Goal: Use online tool/utility: Utilize a website feature to perform a specific function

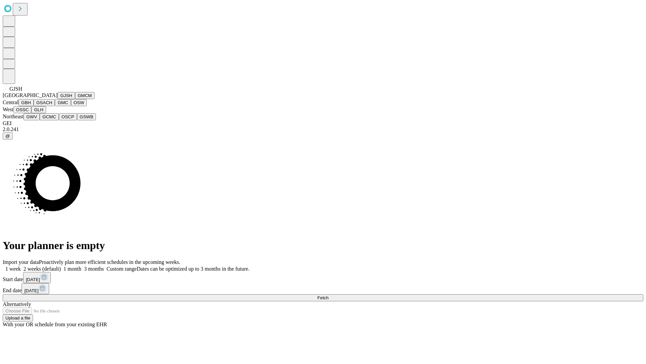
click at [58, 99] on button "GJSH" at bounding box center [67, 95] width 18 height 7
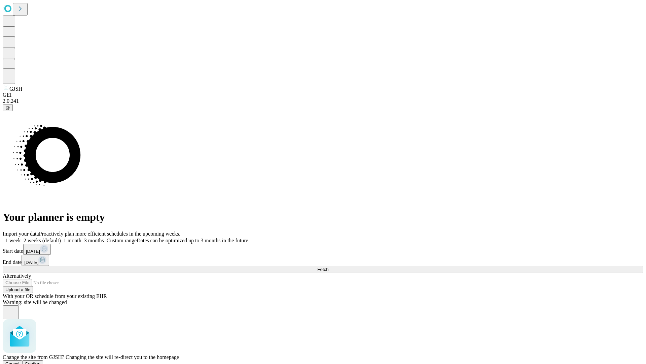
click at [41, 361] on span "Confirm" at bounding box center [33, 363] width 16 height 5
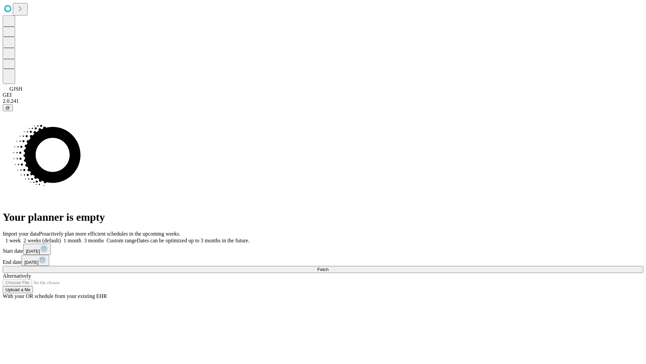
click at [61, 237] on label "2 weeks (default)" at bounding box center [41, 240] width 40 height 6
click at [329, 267] on span "Fetch" at bounding box center [322, 269] width 11 height 5
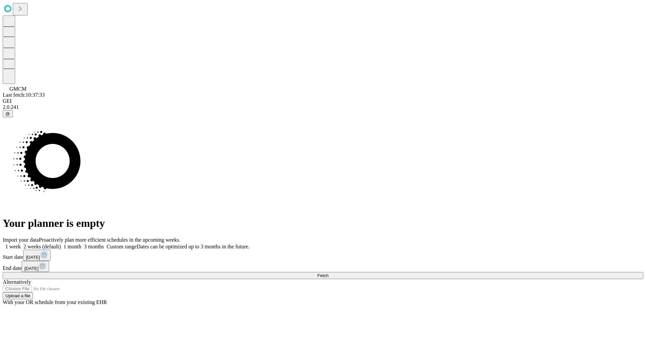
click at [61, 243] on label "2 weeks (default)" at bounding box center [41, 246] width 40 height 6
click at [329, 273] on span "Fetch" at bounding box center [322, 275] width 11 height 5
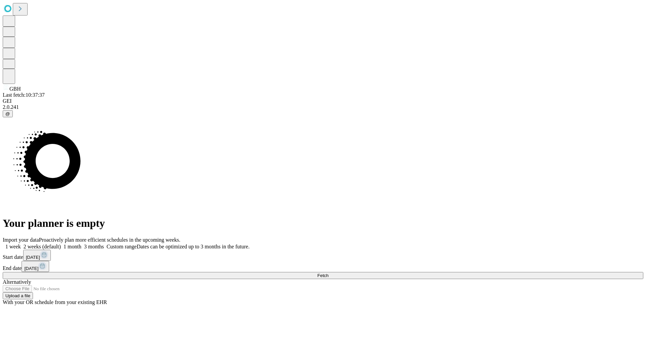
click at [329, 273] on span "Fetch" at bounding box center [322, 275] width 11 height 5
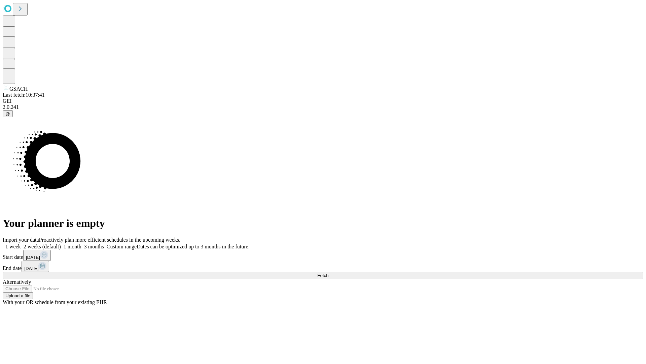
click at [61, 243] on label "2 weeks (default)" at bounding box center [41, 246] width 40 height 6
click at [329, 273] on span "Fetch" at bounding box center [322, 275] width 11 height 5
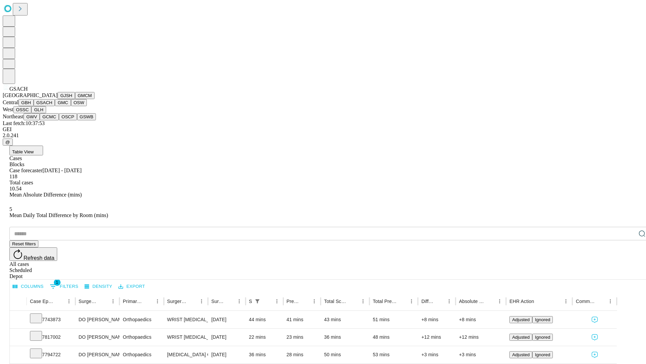
click at [55, 106] on button "GMC" at bounding box center [63, 102] width 16 height 7
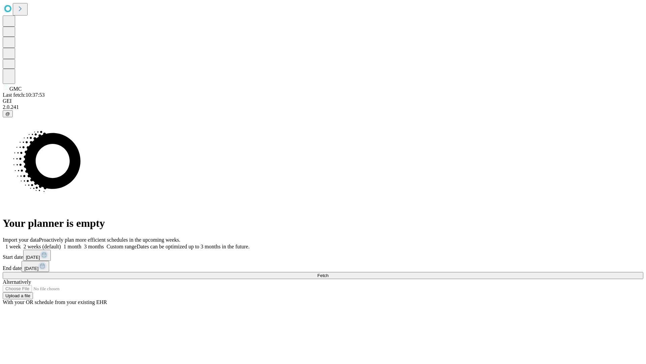
click at [61, 243] on label "2 weeks (default)" at bounding box center [41, 246] width 40 height 6
click at [329, 273] on span "Fetch" at bounding box center [322, 275] width 11 height 5
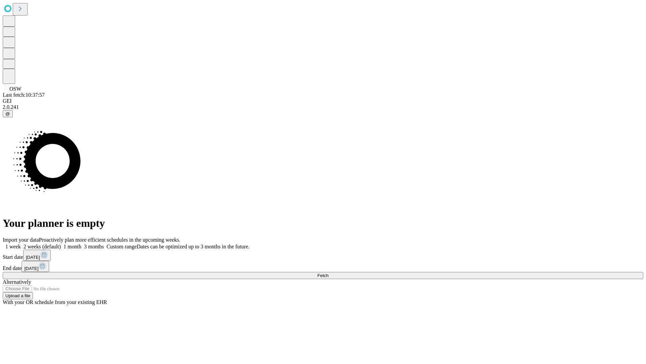
click at [61, 243] on label "2 weeks (default)" at bounding box center [41, 246] width 40 height 6
click at [329, 273] on span "Fetch" at bounding box center [322, 275] width 11 height 5
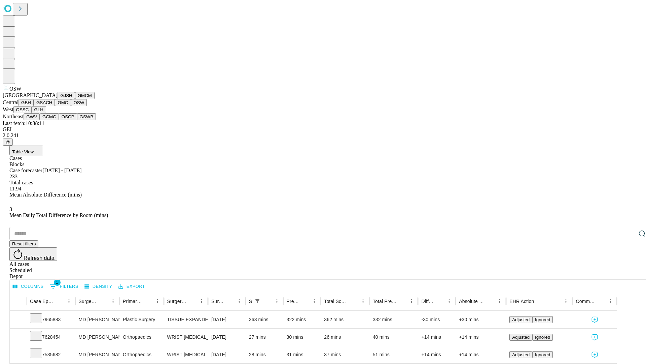
click at [32, 113] on button "OSSC" at bounding box center [22, 109] width 18 height 7
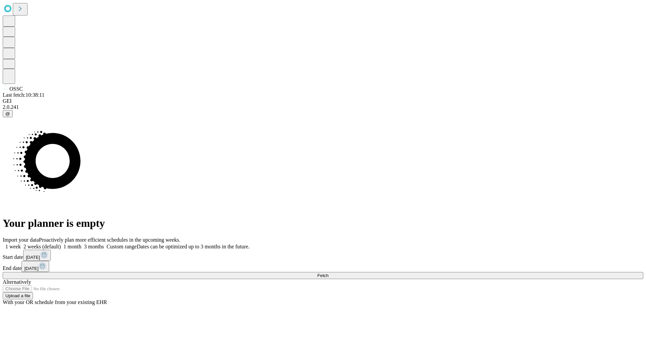
click at [61, 243] on label "2 weeks (default)" at bounding box center [41, 246] width 40 height 6
click at [329, 273] on span "Fetch" at bounding box center [322, 275] width 11 height 5
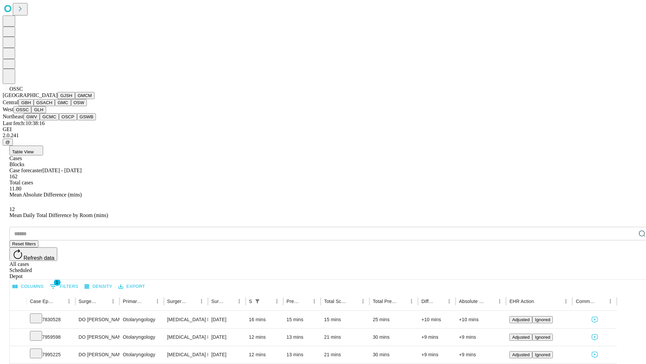
click at [46, 113] on button "GLH" at bounding box center [38, 109] width 14 height 7
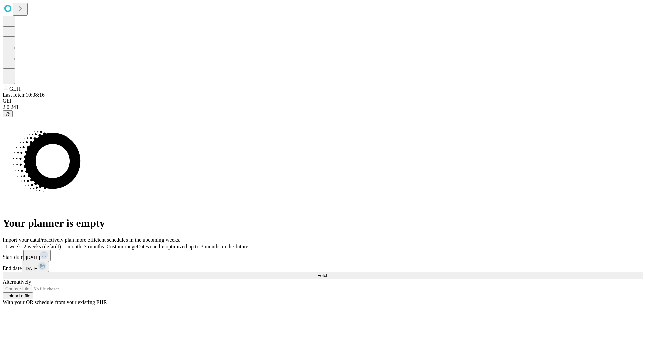
click at [61, 243] on label "2 weeks (default)" at bounding box center [41, 246] width 40 height 6
click at [329, 273] on span "Fetch" at bounding box center [322, 275] width 11 height 5
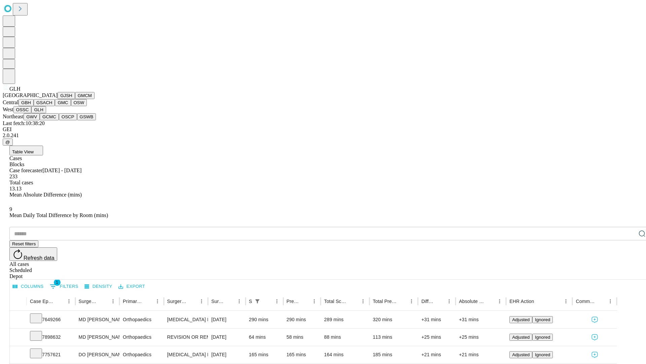
click at [40, 120] on button "GWV" at bounding box center [32, 116] width 16 height 7
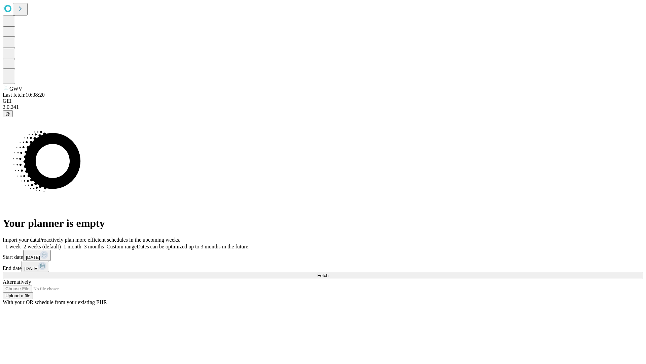
click at [61, 243] on label "2 weeks (default)" at bounding box center [41, 246] width 40 height 6
click at [329, 273] on span "Fetch" at bounding box center [322, 275] width 11 height 5
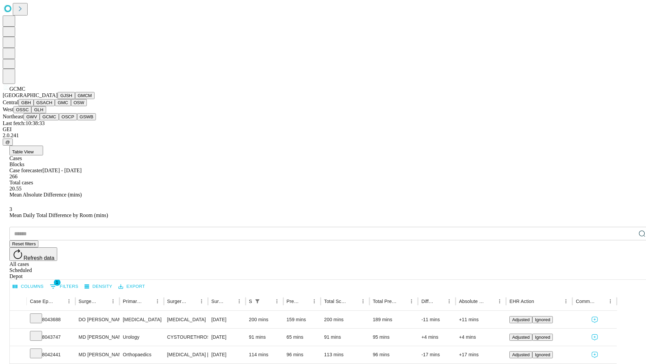
click at [59, 120] on button "OSCP" at bounding box center [68, 116] width 18 height 7
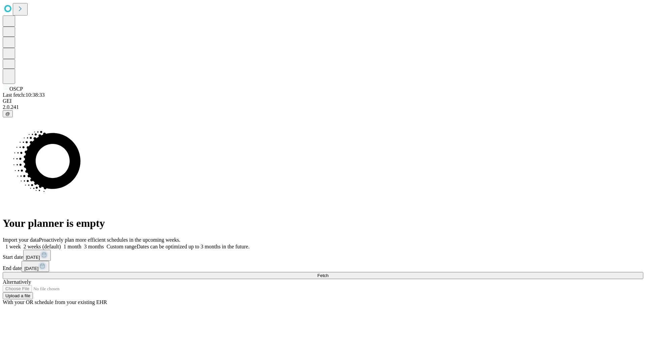
click at [61, 243] on label "2 weeks (default)" at bounding box center [41, 246] width 40 height 6
click at [329, 273] on span "Fetch" at bounding box center [322, 275] width 11 height 5
